Goal: Task Accomplishment & Management: Manage account settings

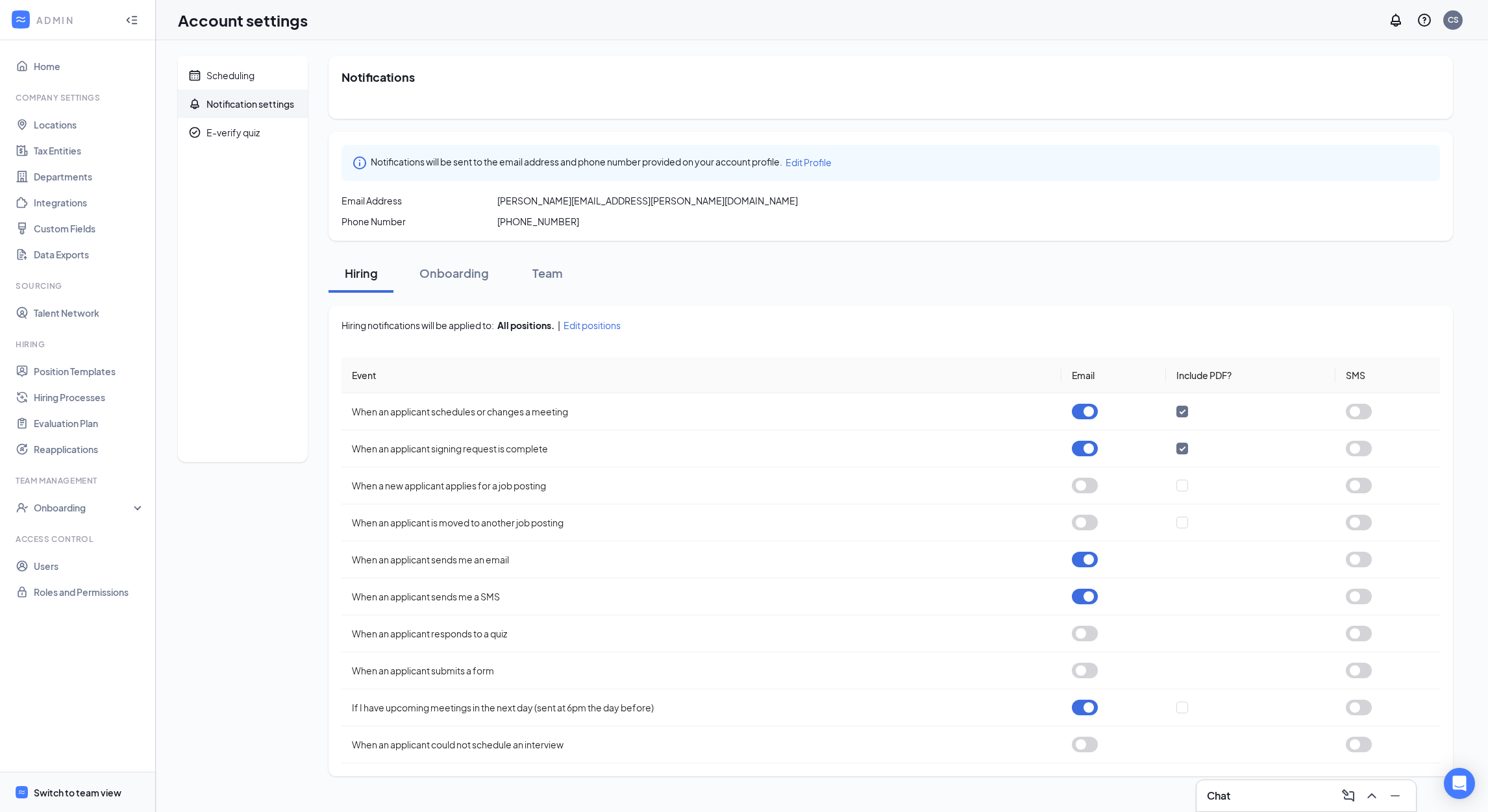
click at [72, 786] on div "Switch to team view" at bounding box center [78, 793] width 87 height 13
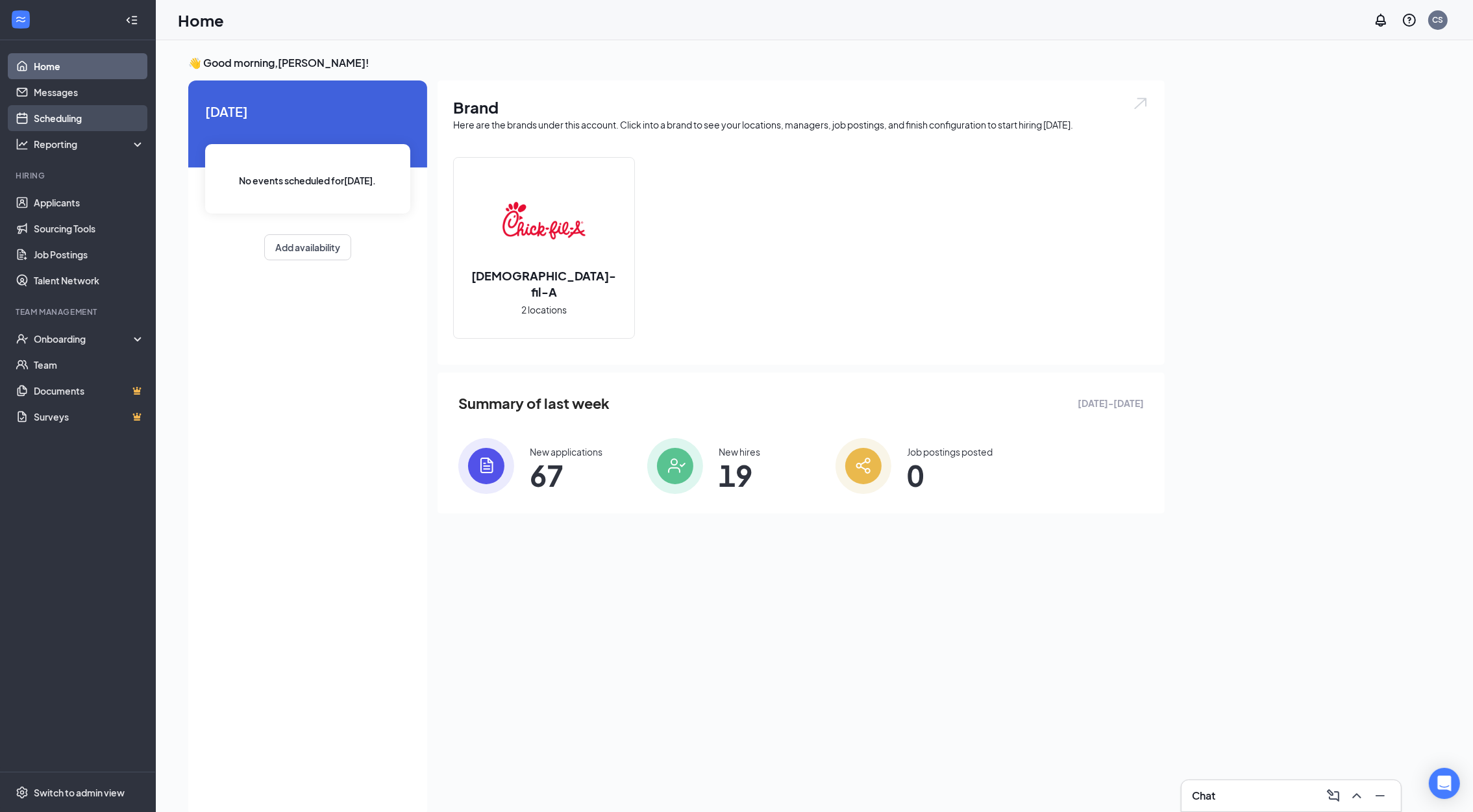
click at [52, 113] on link "Scheduling" at bounding box center [89, 118] width 111 height 26
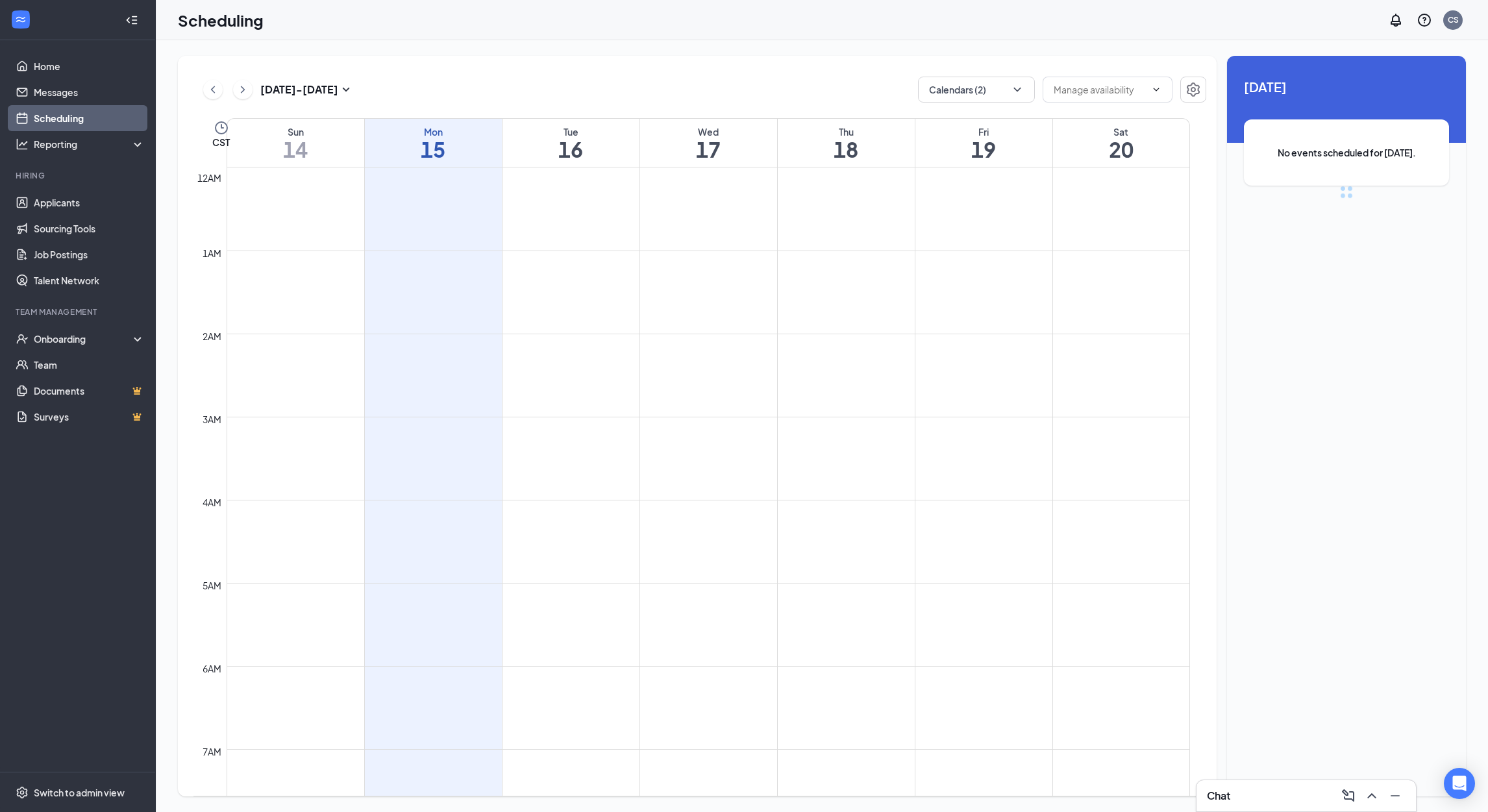
scroll to position [636, 0]
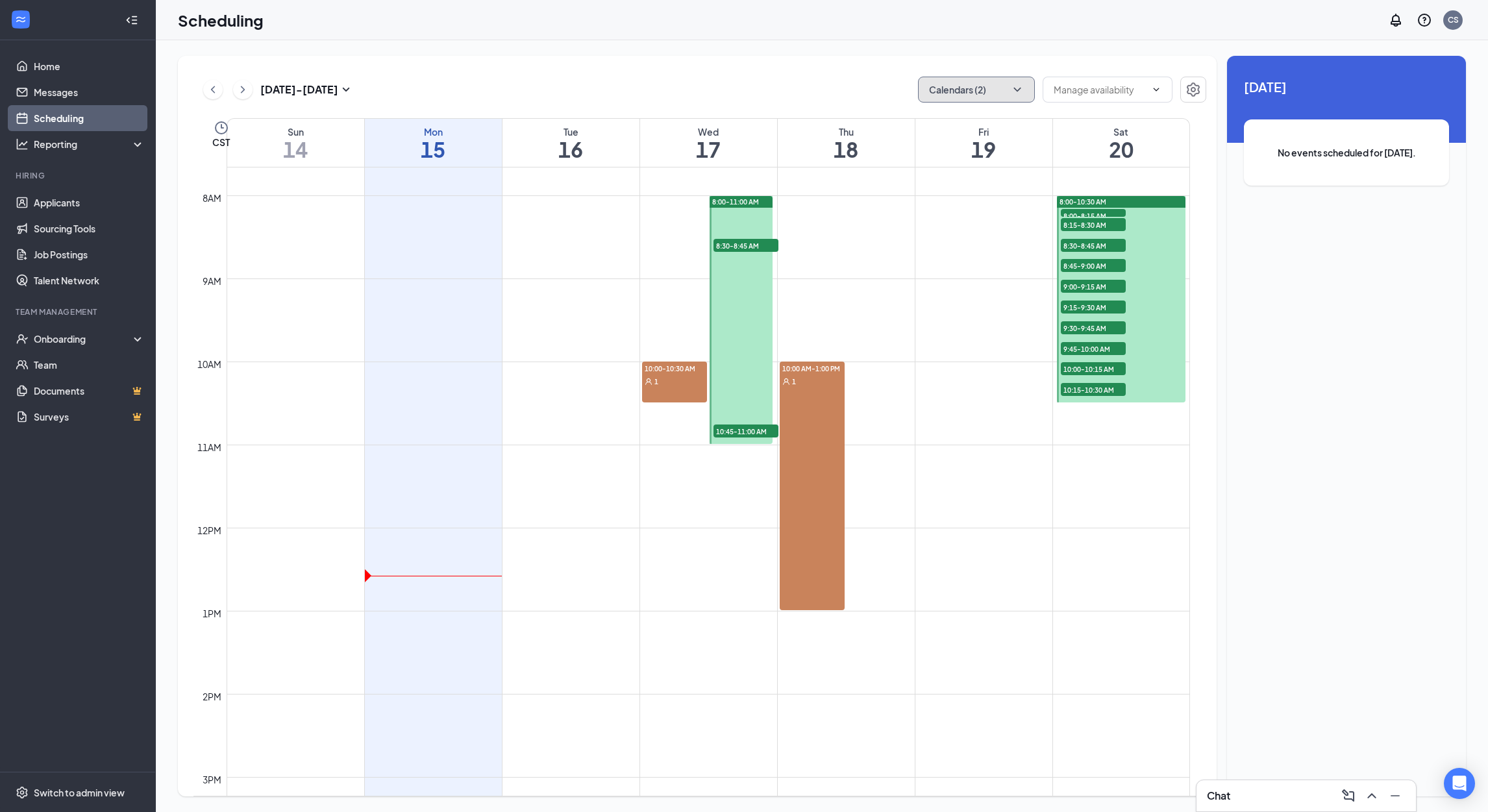
click at [1019, 95] on icon "ChevronDown" at bounding box center [1017, 90] width 13 height 13
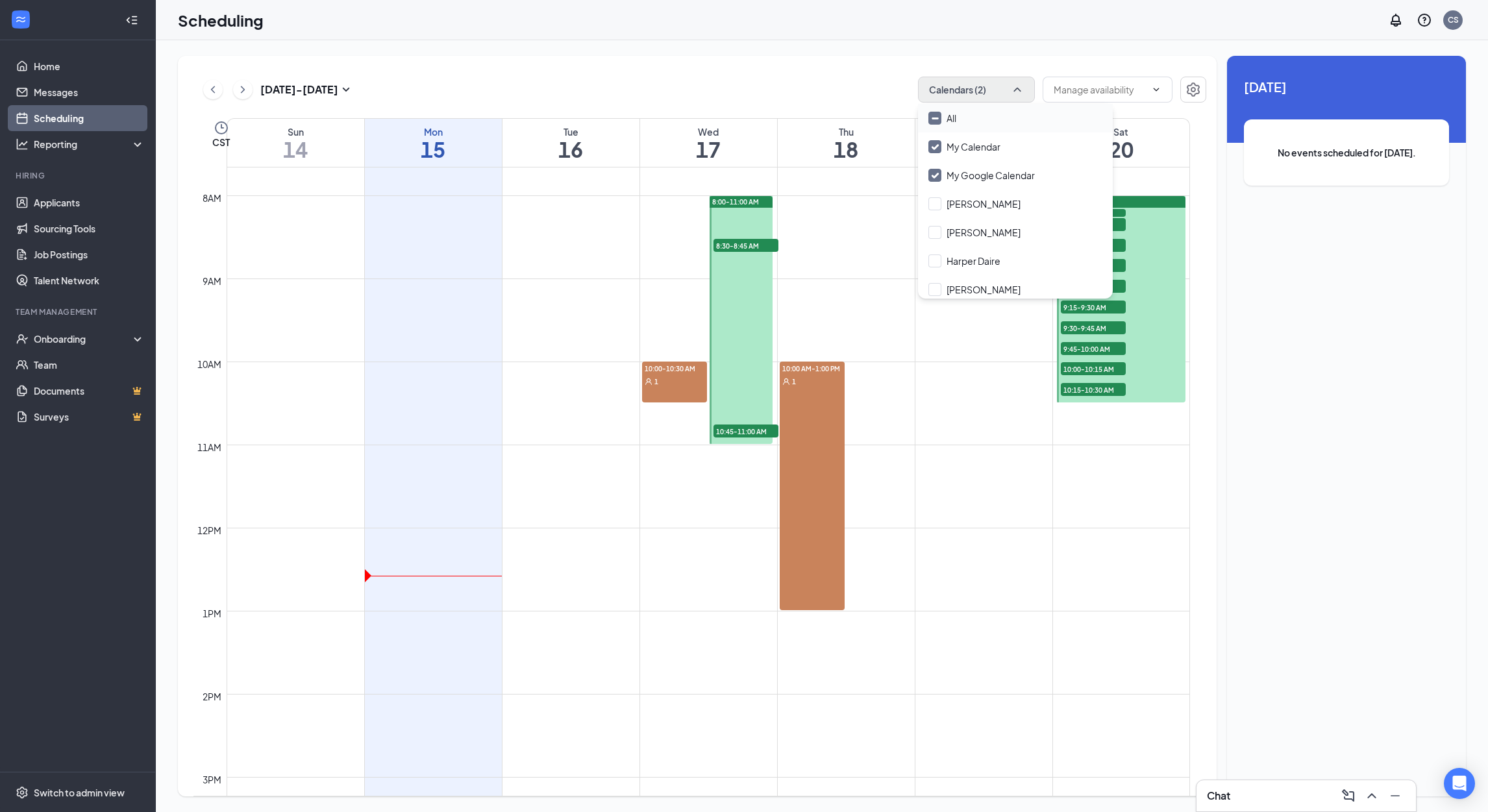
click at [980, 116] on div "All" at bounding box center [1015, 117] width 195 height 28
checkbox input "true"
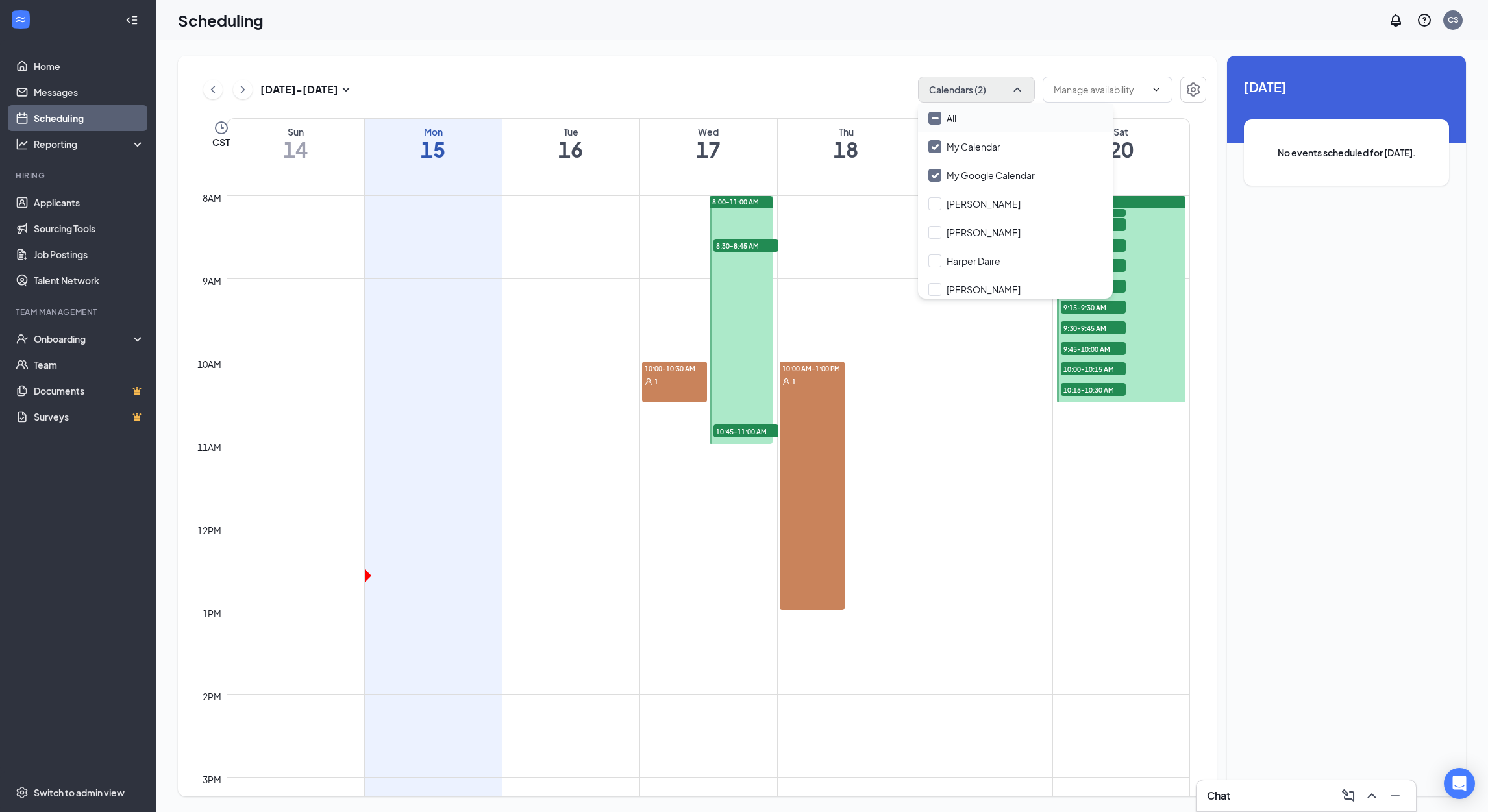
checkbox input "true"
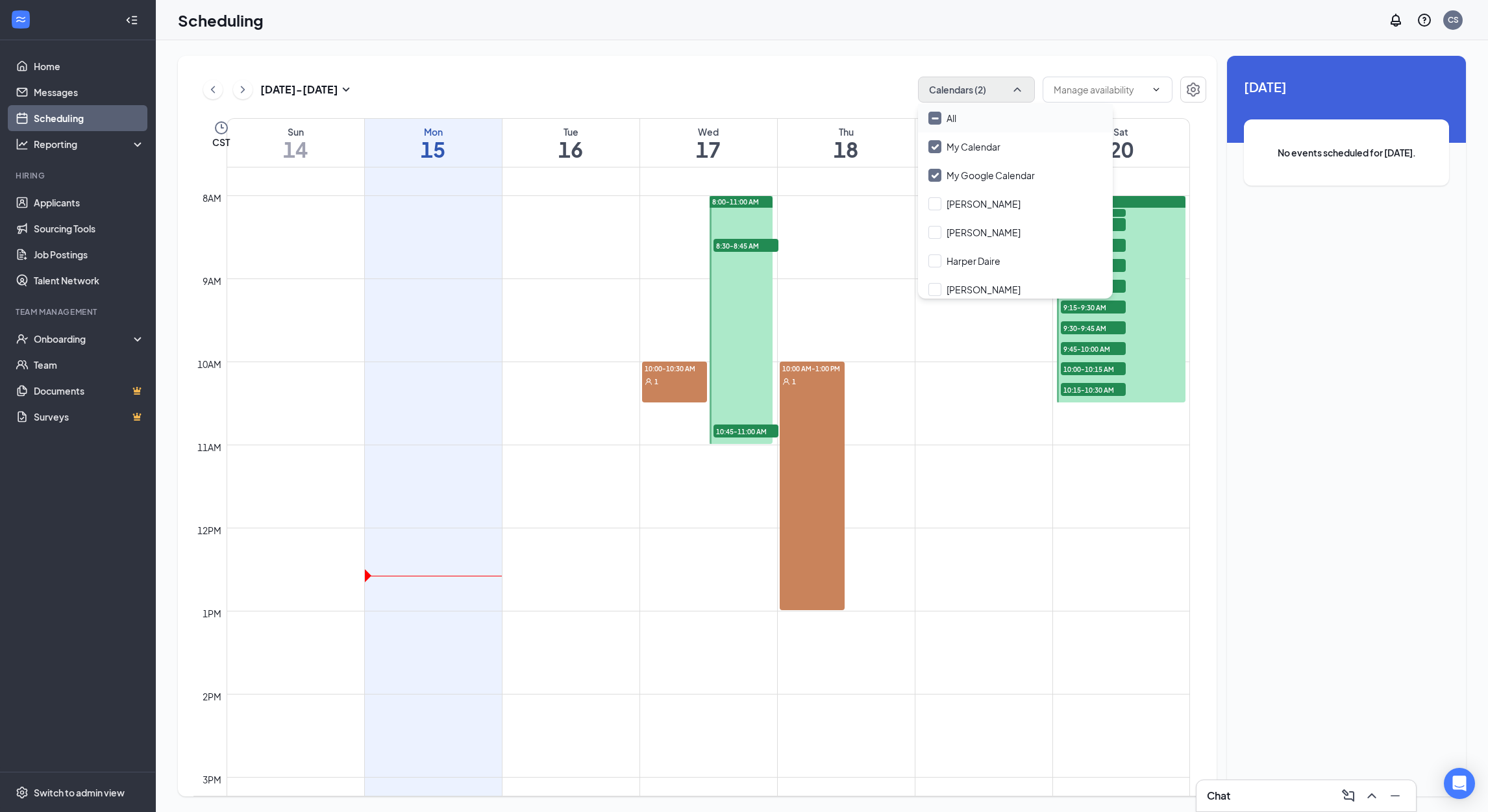
checkbox input "true"
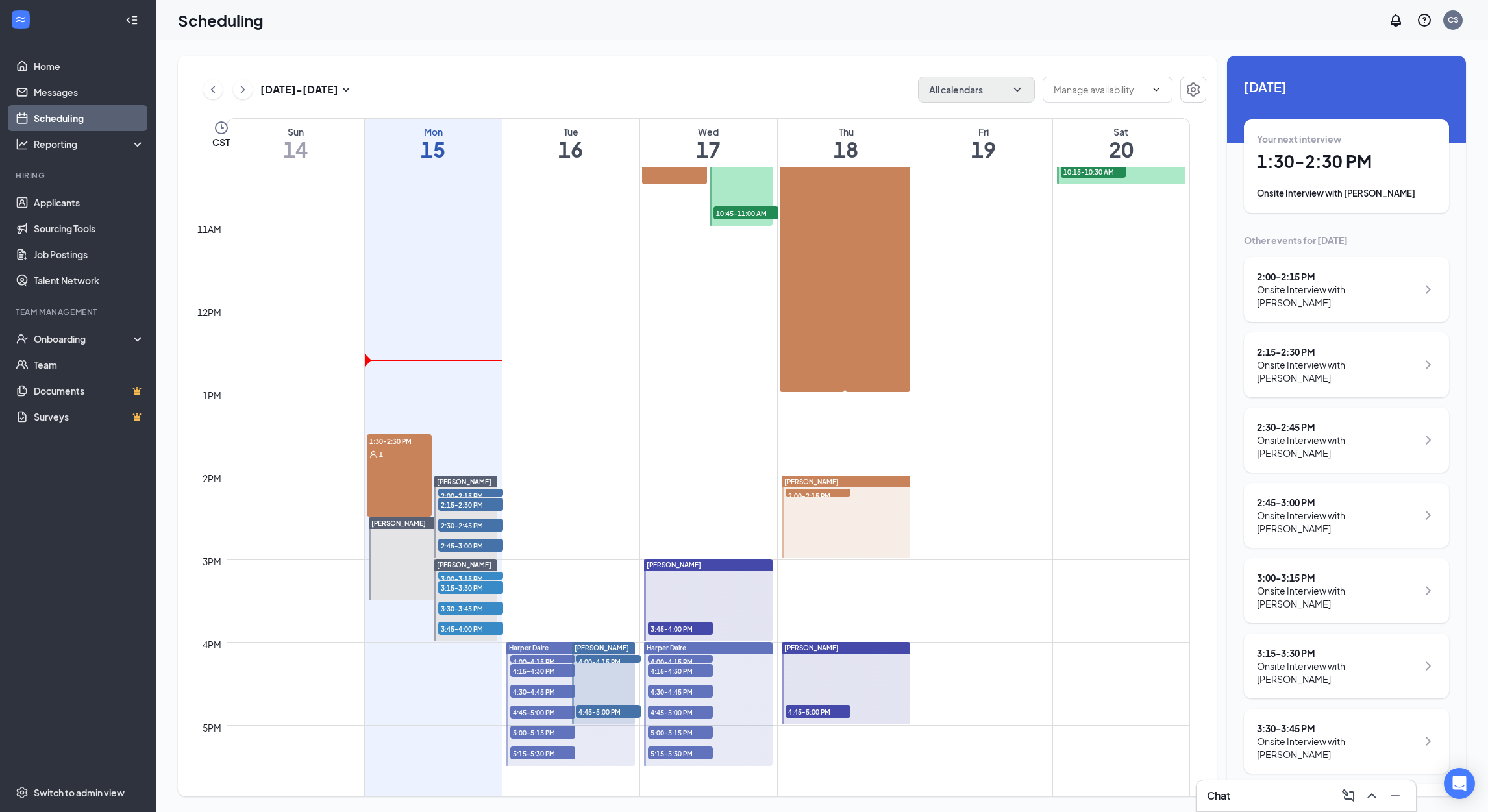
scroll to position [894, 0]
